Goal: Task Accomplishment & Management: Complete application form

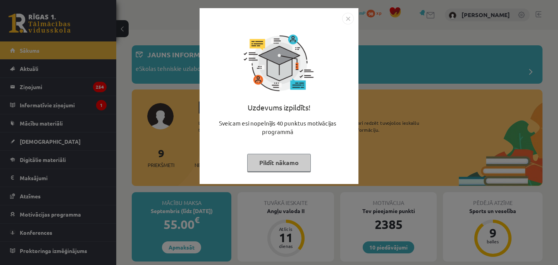
click at [349, 22] on img "Close" at bounding box center [348, 19] width 12 height 12
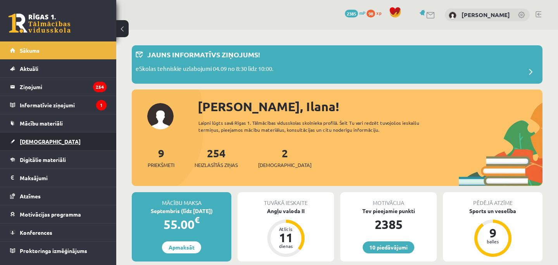
click at [43, 141] on link "[DEMOGRAPHIC_DATA]" at bounding box center [58, 141] width 96 height 18
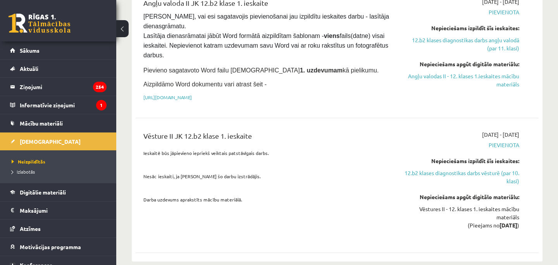
scroll to position [286, 0]
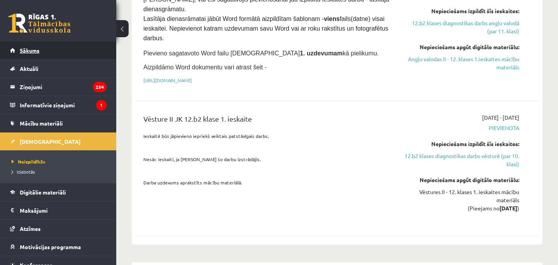
click at [28, 54] on link "Sākums" at bounding box center [58, 50] width 96 height 18
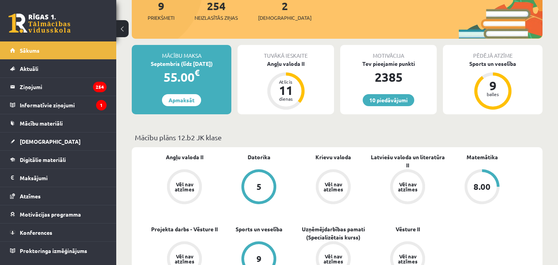
scroll to position [150, 0]
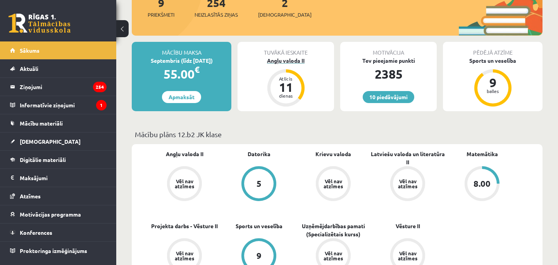
click at [286, 58] on div "Angļu valoda II" at bounding box center [285, 61] width 96 height 8
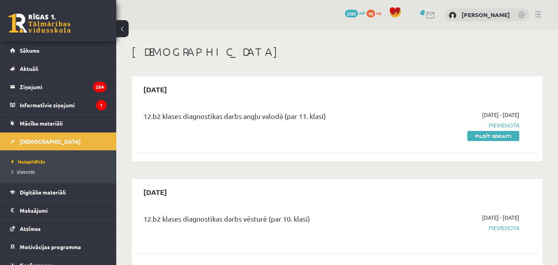
click at [54, 14] on link at bounding box center [40, 23] width 62 height 19
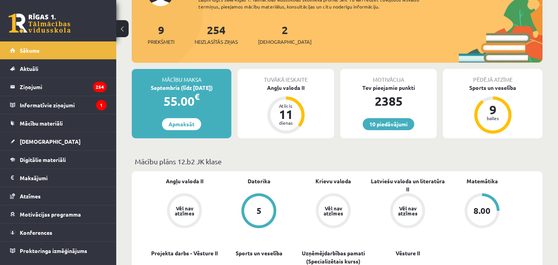
scroll to position [122, 0]
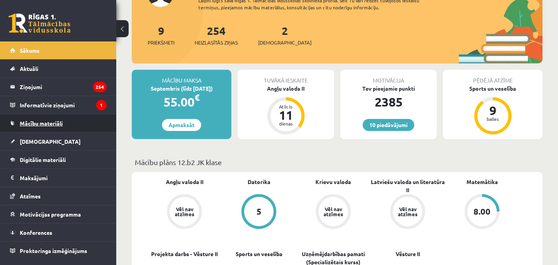
click at [54, 118] on link "Mācību materiāli" at bounding box center [58, 123] width 96 height 18
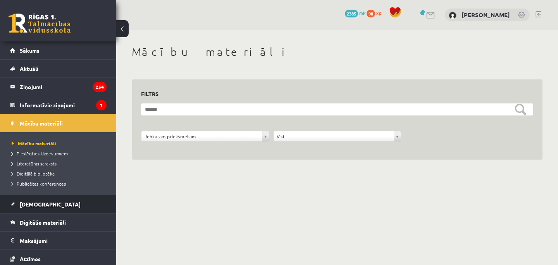
click at [47, 205] on link "[DEMOGRAPHIC_DATA]" at bounding box center [58, 204] width 96 height 18
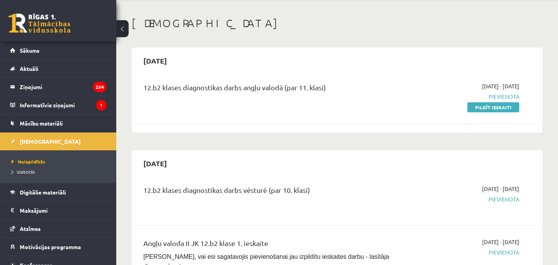
scroll to position [29, 0]
click at [500, 105] on link "Pildīt ieskaiti" at bounding box center [493, 107] width 52 height 10
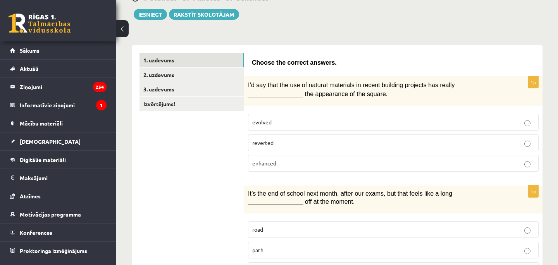
scroll to position [87, 0]
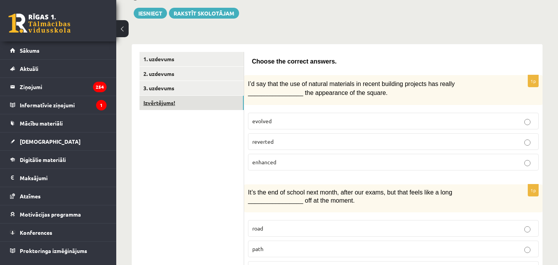
click at [201, 101] on link "Izvērtējums!" at bounding box center [191, 103] width 104 height 14
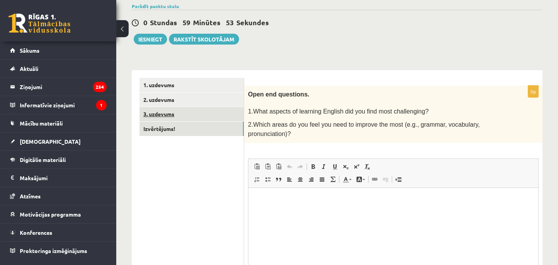
scroll to position [0, 0]
click at [179, 108] on link "3. uzdevums" at bounding box center [191, 114] width 104 height 14
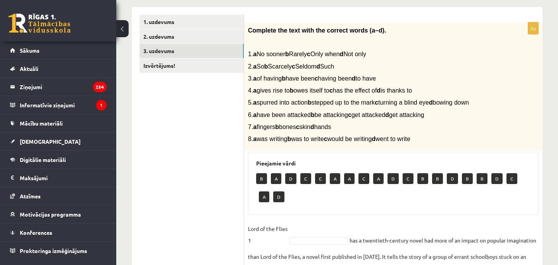
scroll to position [128, 0]
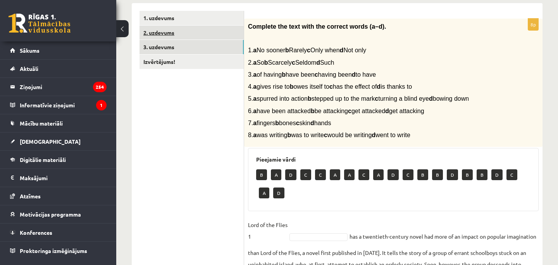
click at [183, 33] on link "2. uzdevums" at bounding box center [191, 33] width 104 height 14
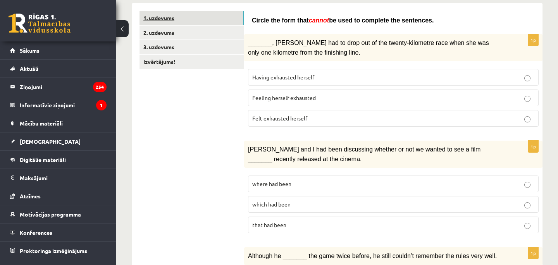
click at [188, 16] on link "1. uzdevums" at bounding box center [191, 18] width 104 height 14
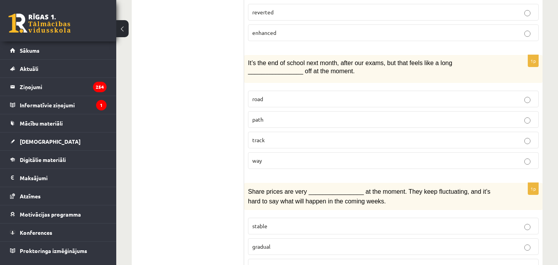
scroll to position [220, 0]
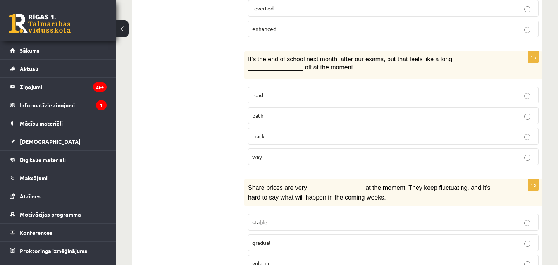
click at [279, 156] on p "way" at bounding box center [393, 157] width 282 height 8
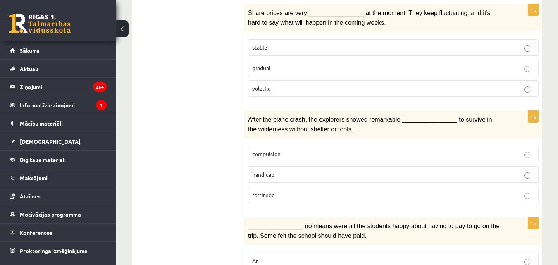
scroll to position [389, 0]
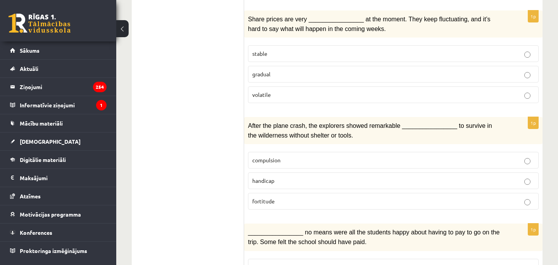
click at [338, 201] on p "fortitude" at bounding box center [393, 201] width 282 height 8
click at [267, 95] on span "volatile" at bounding box center [261, 94] width 19 height 7
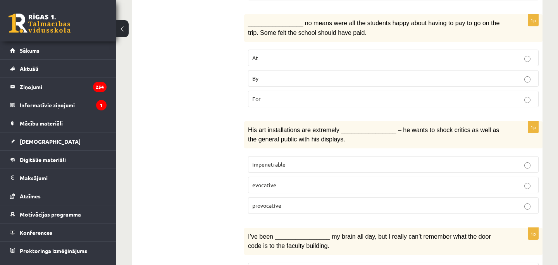
scroll to position [600, 0]
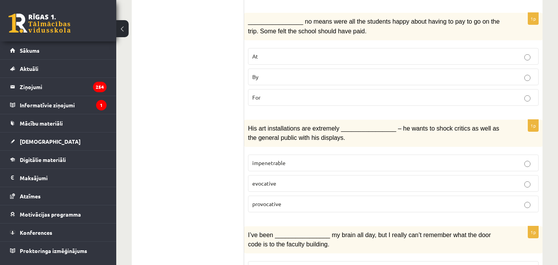
click at [284, 73] on p "By" at bounding box center [393, 77] width 282 height 8
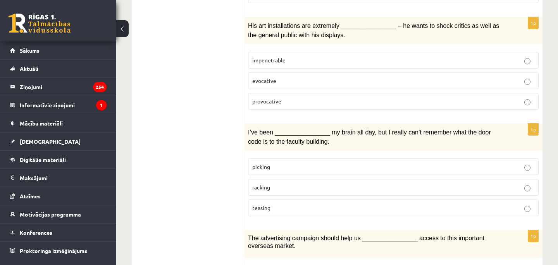
scroll to position [703, 0]
click at [286, 100] on p "provocative" at bounding box center [393, 100] width 282 height 8
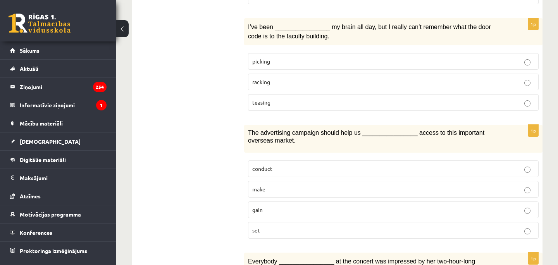
scroll to position [810, 0]
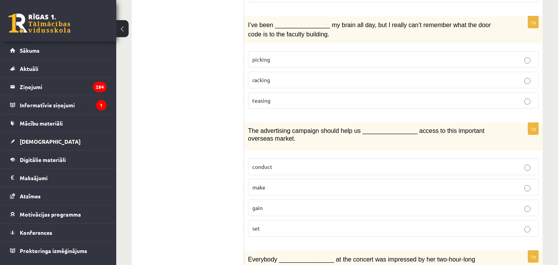
click at [297, 206] on p "gain" at bounding box center [393, 208] width 282 height 8
click at [347, 67] on fieldset "picking racking teasing" at bounding box center [393, 79] width 291 height 64
click at [349, 76] on p "racking" at bounding box center [393, 80] width 282 height 8
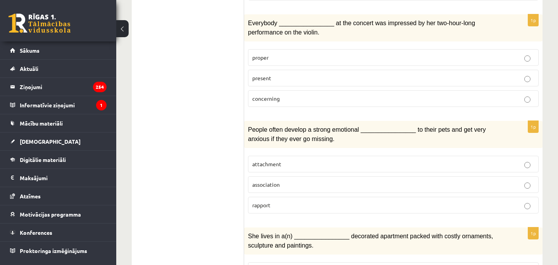
scroll to position [1043, 0]
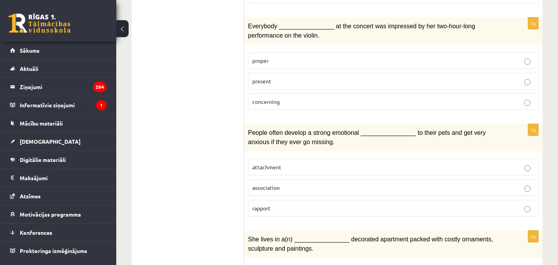
click at [284, 163] on p "attachment" at bounding box center [393, 167] width 282 height 8
click at [283, 77] on p "present" at bounding box center [393, 81] width 282 height 8
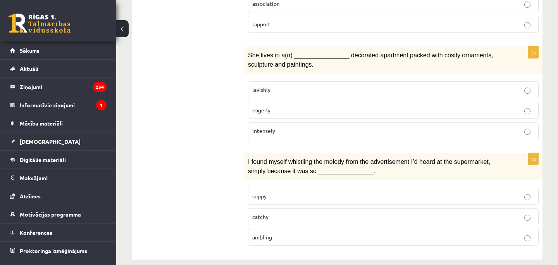
scroll to position [1230, 0]
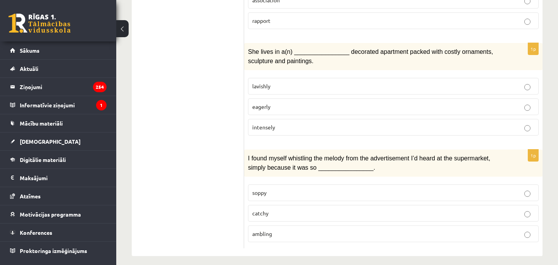
click at [300, 82] on p "lavishly" at bounding box center [393, 86] width 282 height 8
click at [279, 209] on p "catchy" at bounding box center [393, 213] width 282 height 8
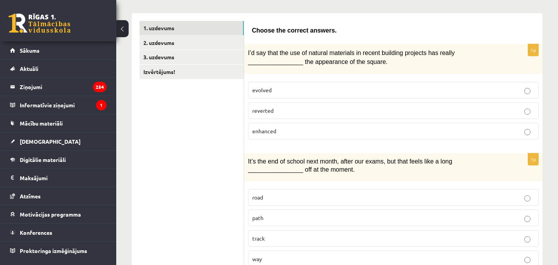
scroll to position [0, 0]
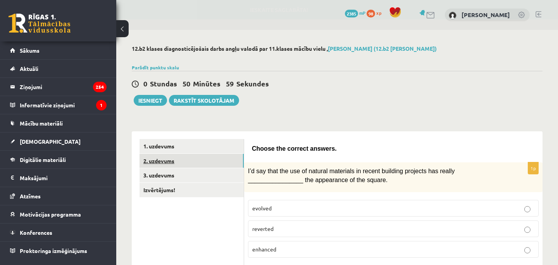
click at [184, 162] on link "2. uzdevums" at bounding box center [191, 161] width 104 height 14
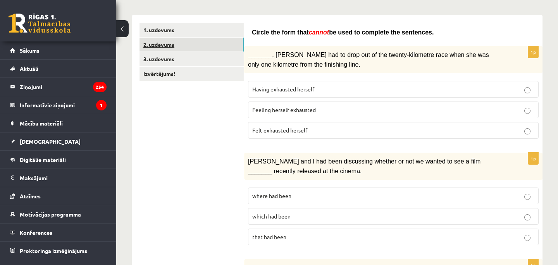
scroll to position [125, 0]
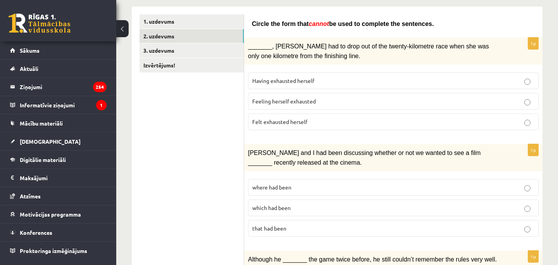
click at [283, 234] on label "that had been" at bounding box center [393, 228] width 291 height 17
click at [268, 99] on span "Feeling herself exhausted" at bounding box center [284, 101] width 64 height 7
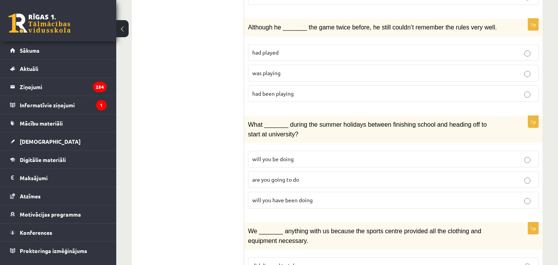
scroll to position [361, 0]
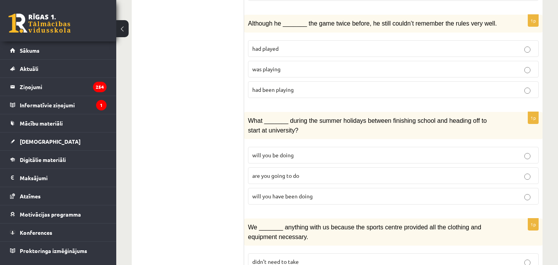
click at [370, 46] on p "had played" at bounding box center [393, 49] width 282 height 8
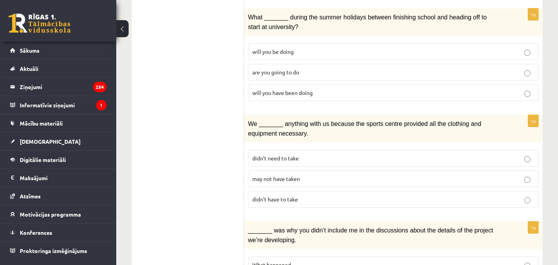
scroll to position [469, 0]
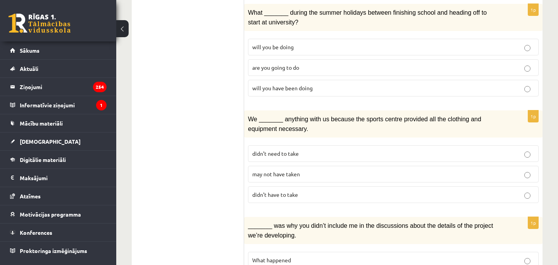
click at [366, 64] on p "are you going to do" at bounding box center [393, 68] width 282 height 8
click at [339, 85] on p "will you have been doing" at bounding box center [393, 88] width 282 height 8
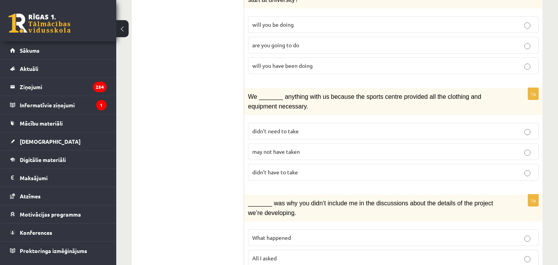
scroll to position [485, 0]
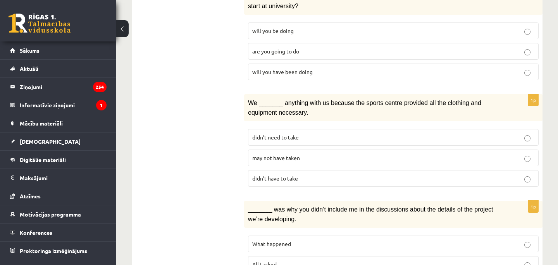
click at [353, 27] on p "will you be doing" at bounding box center [393, 31] width 282 height 8
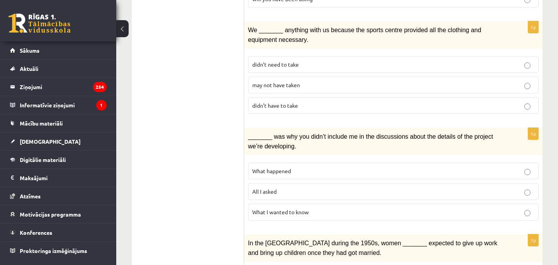
scroll to position [560, 0]
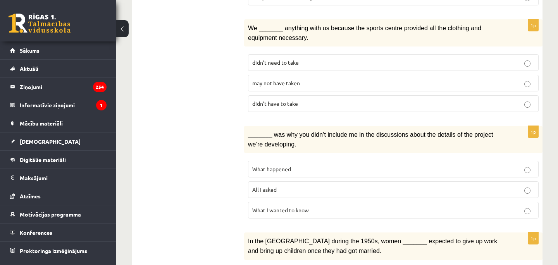
click at [303, 100] on p "didn’t have to take" at bounding box center [393, 104] width 282 height 8
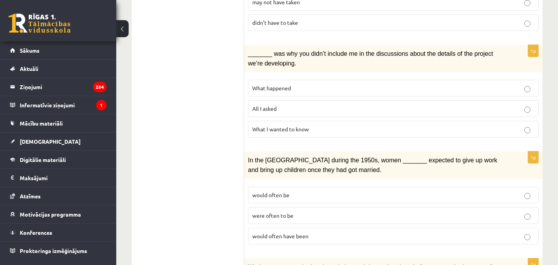
scroll to position [651, 0]
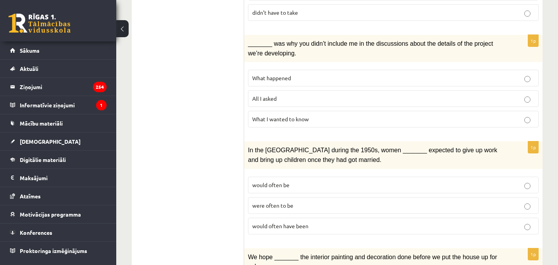
click at [325, 95] on p "All I asked" at bounding box center [393, 99] width 282 height 8
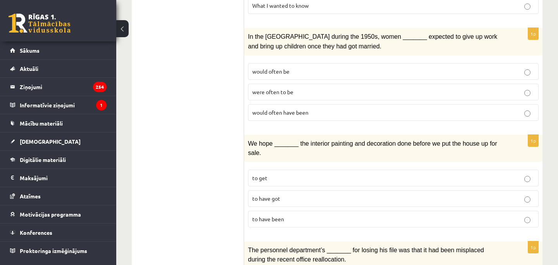
scroll to position [770, 0]
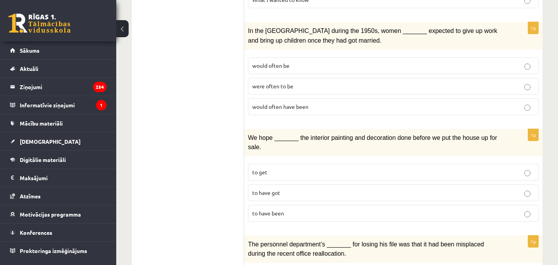
click at [328, 103] on p "would often have been" at bounding box center [393, 107] width 282 height 8
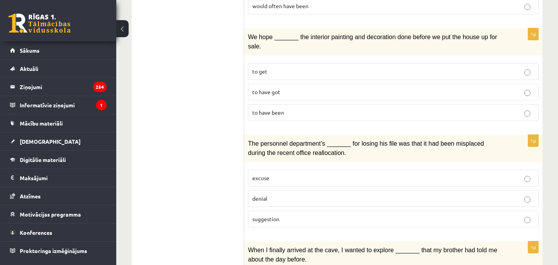
scroll to position [872, 0]
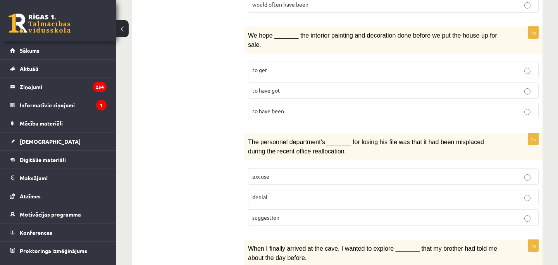
click at [295, 66] on p "to get" at bounding box center [393, 70] width 282 height 8
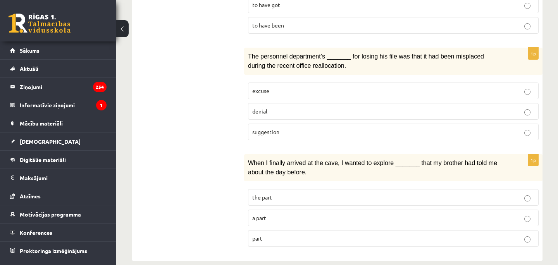
scroll to position [962, 0]
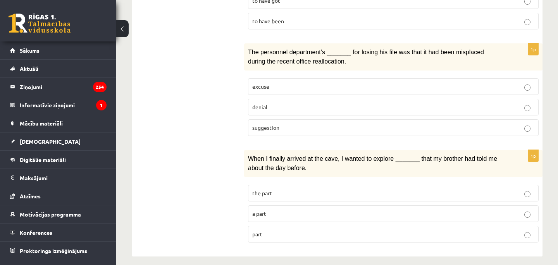
click at [337, 84] on label "excuse" at bounding box center [393, 86] width 291 height 17
click at [308, 189] on p "the part" at bounding box center [393, 193] width 282 height 8
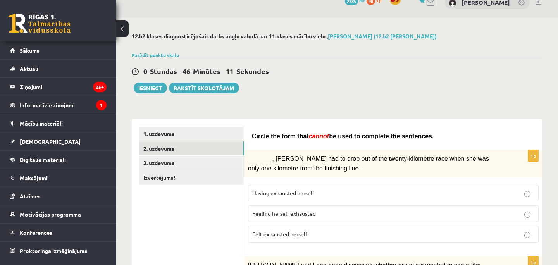
scroll to position [0, 0]
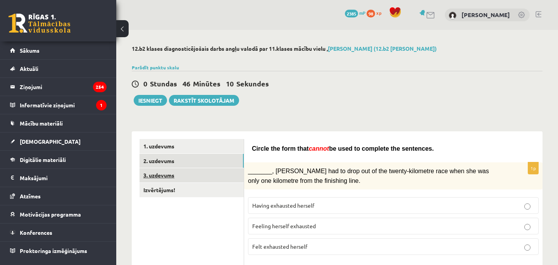
click at [182, 175] on link "3. uzdevums" at bounding box center [191, 175] width 104 height 14
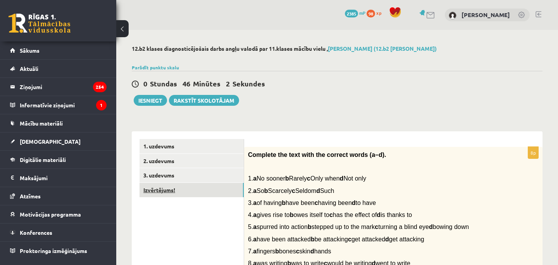
click at [194, 188] on link "Izvērtējums!" at bounding box center [191, 190] width 104 height 14
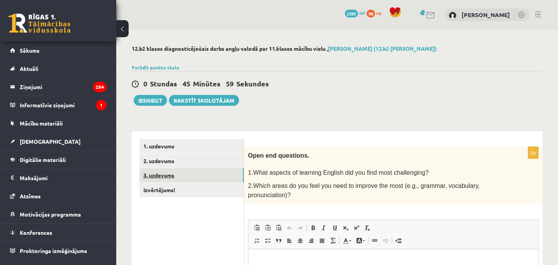
click at [208, 175] on link "3. uzdevums" at bounding box center [191, 175] width 104 height 14
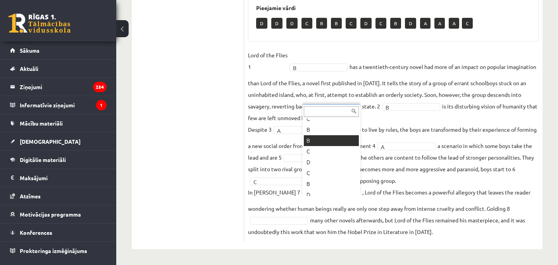
scroll to position [50, 0]
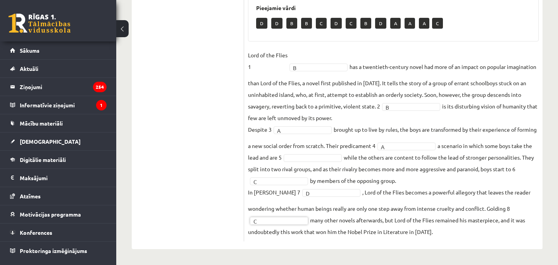
click at [223, 176] on ul "1. uzdevums 2. uzdevums 3. uzdevums Izvērtējums!" at bounding box center [191, 50] width 105 height 382
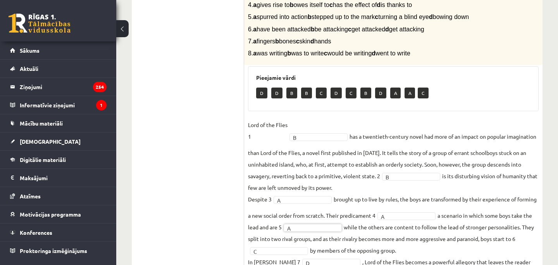
scroll to position [0, 0]
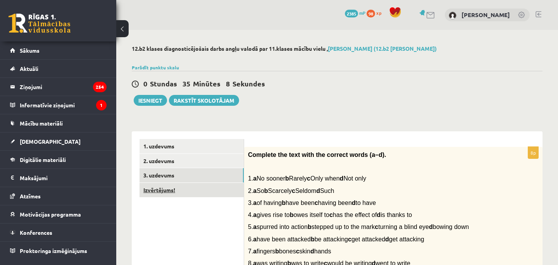
click at [179, 190] on link "Izvērtējums!" at bounding box center [191, 190] width 104 height 14
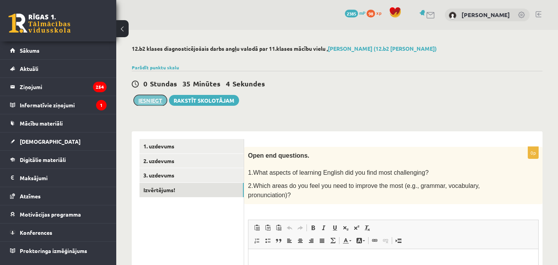
click at [149, 103] on button "Iesniegt" at bounding box center [150, 100] width 33 height 11
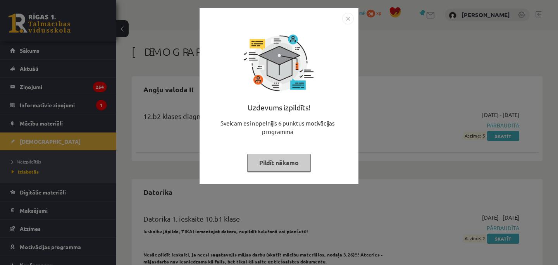
click at [348, 19] on img "Close" at bounding box center [348, 19] width 12 height 12
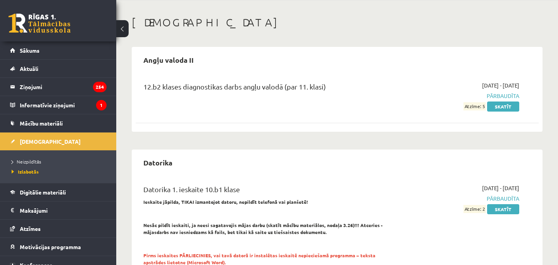
scroll to position [31, 0]
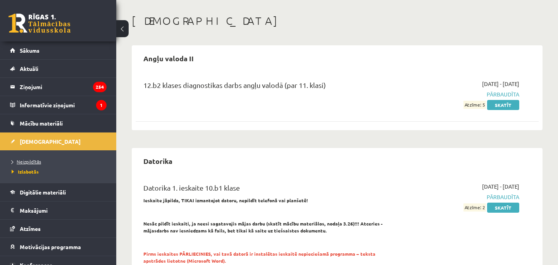
click at [26, 158] on span "Neizpildītās" at bounding box center [26, 161] width 29 height 6
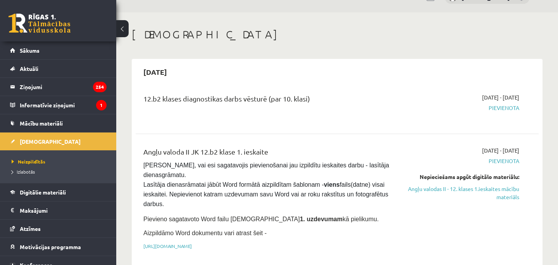
scroll to position [18, 0]
click at [48, 26] on link at bounding box center [40, 23] width 62 height 19
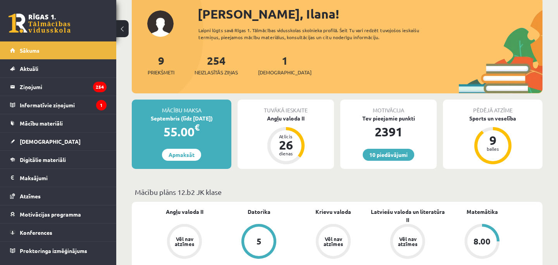
scroll to position [95, 0]
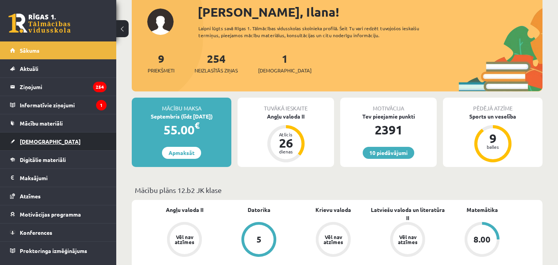
click at [16, 139] on link "[DEMOGRAPHIC_DATA]" at bounding box center [58, 141] width 96 height 18
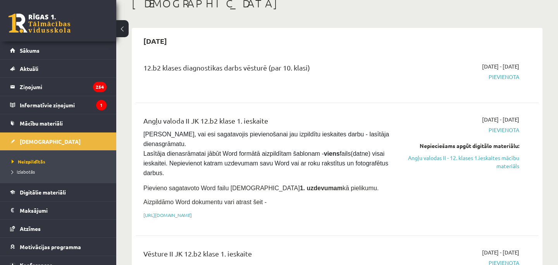
scroll to position [67, 0]
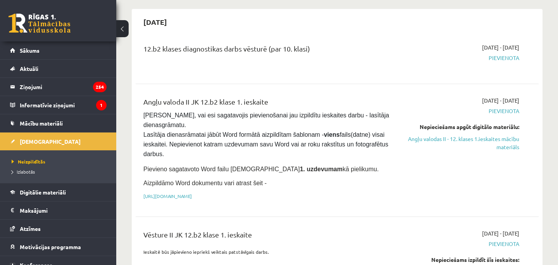
drag, startPoint x: 456, startPoint y: 101, endPoint x: 536, endPoint y: 101, distance: 80.2
click at [536, 101] on div "Angļu valoda II JK 12.b2 klase 1. ieskaite Pārliecinies, vai esi sagatavojis pi…" at bounding box center [337, 150] width 403 height 123
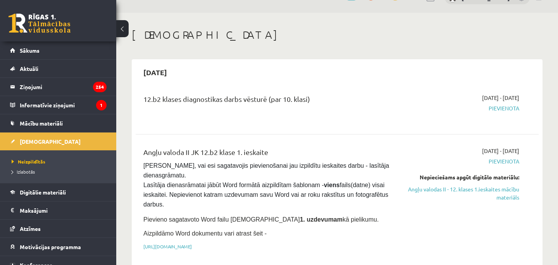
scroll to position [19, 0]
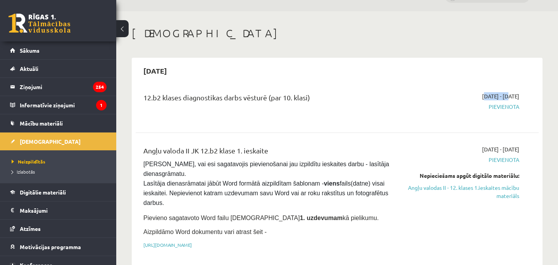
drag, startPoint x: 459, startPoint y: 95, endPoint x: 487, endPoint y: 97, distance: 28.0
click at [487, 97] on div "2025-09-16 - 2025-09-30 Pievienota" at bounding box center [460, 106] width 129 height 28
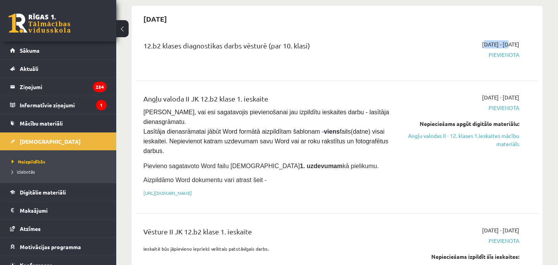
scroll to position [73, 0]
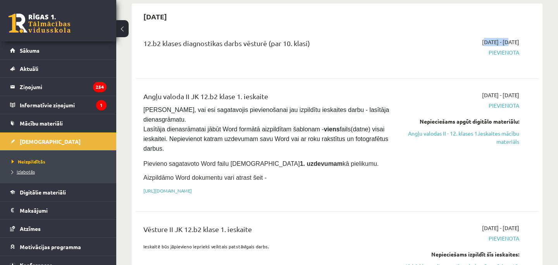
click at [27, 170] on span "Izlabotās" at bounding box center [23, 172] width 23 height 6
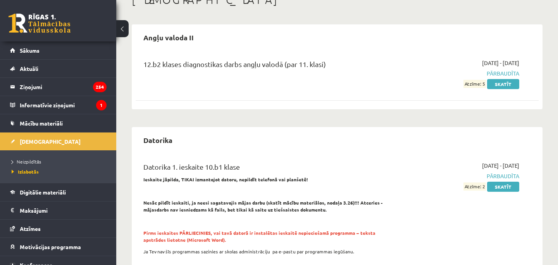
scroll to position [50, 0]
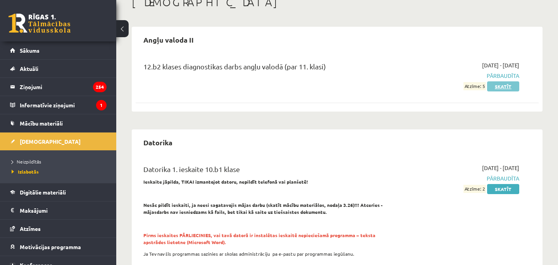
click at [504, 86] on link "Skatīt" at bounding box center [503, 86] width 32 height 10
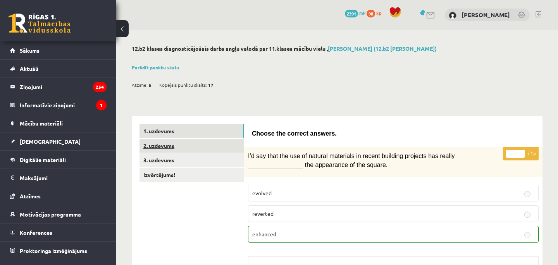
click at [176, 146] on link "2. uzdevums" at bounding box center [191, 146] width 104 height 14
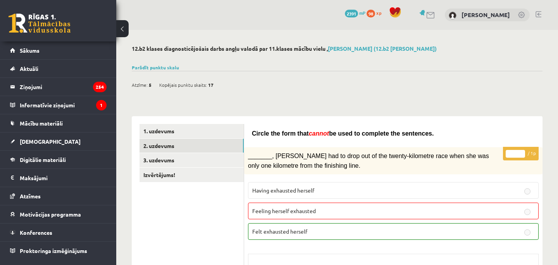
click at [190, 84] on span "Kopējais punktu skaits:" at bounding box center [183, 85] width 48 height 12
click at [150, 67] on link "Parādīt punktu skalu" at bounding box center [155, 67] width 47 height 6
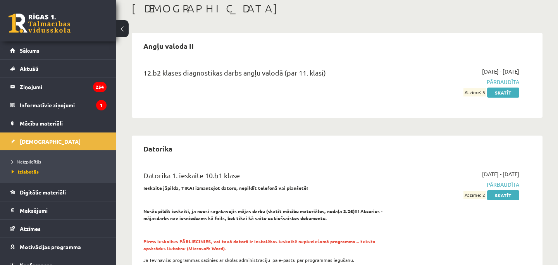
scroll to position [46, 0]
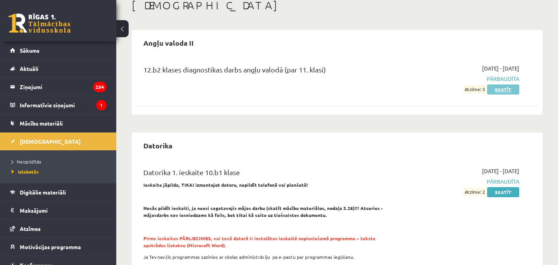
click at [494, 93] on link "Skatīt" at bounding box center [503, 89] width 32 height 10
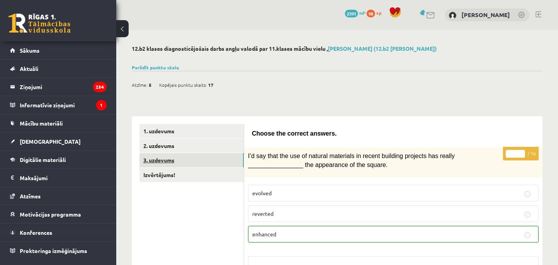
click at [213, 162] on link "3. uzdevums" at bounding box center [191, 160] width 104 height 14
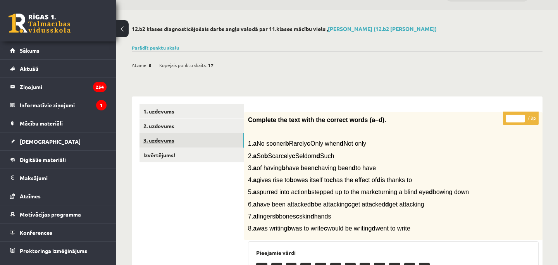
scroll to position [18, 0]
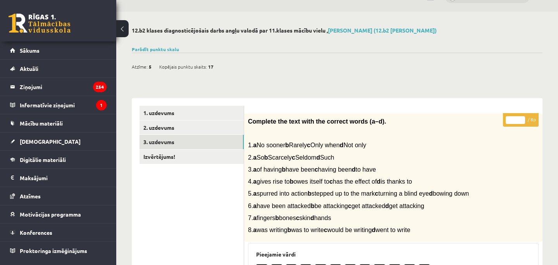
click at [163, 52] on div "Parādīt punktu skalu Atzīme No Līdz 1 0 5 2 6 8 3 9 11 4 12 14 5 15 17 6 18 20 …" at bounding box center [337, 49] width 411 height 7
click at [163, 48] on link "Parādīt punktu skalu" at bounding box center [155, 49] width 47 height 6
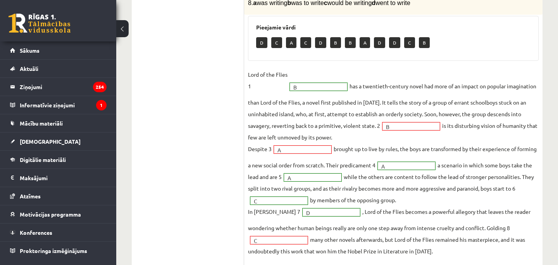
scroll to position [289, 0]
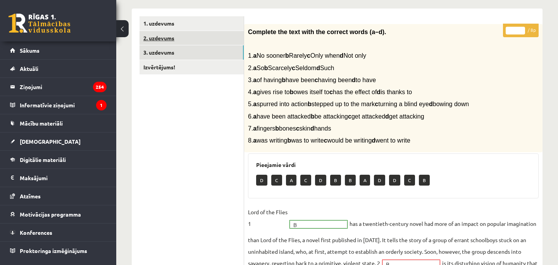
click at [195, 43] on link "2. uzdevums" at bounding box center [191, 38] width 104 height 14
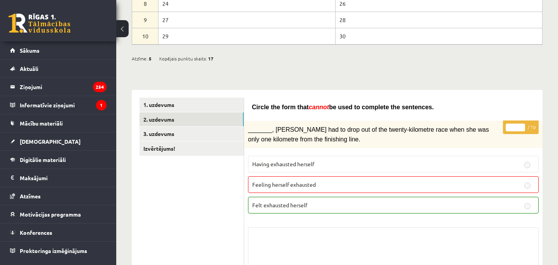
scroll to position [0, 0]
